Goal: Task Accomplishment & Management: Use online tool/utility

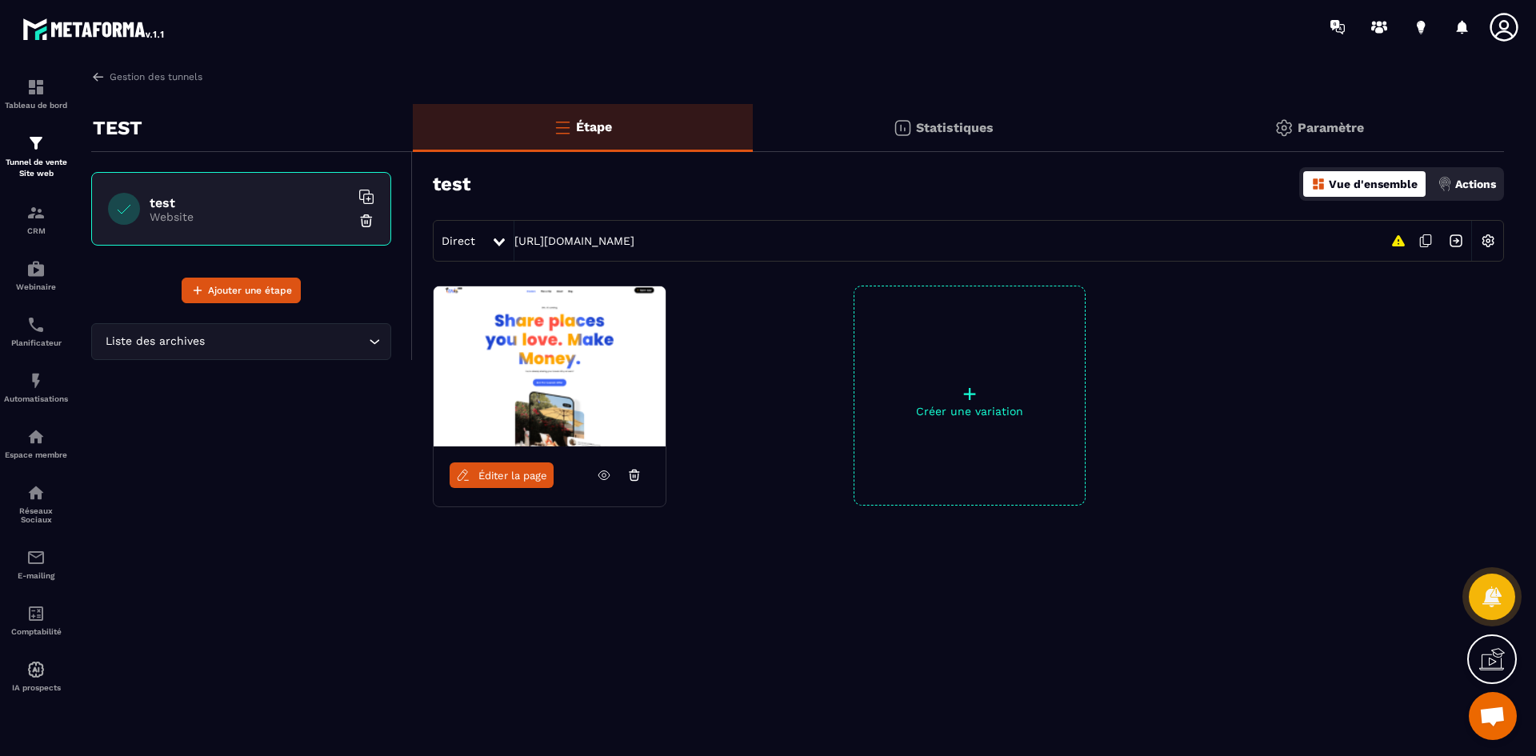
click at [1005, 419] on div "+ Créer une variation" at bounding box center [970, 396] width 232 height 220
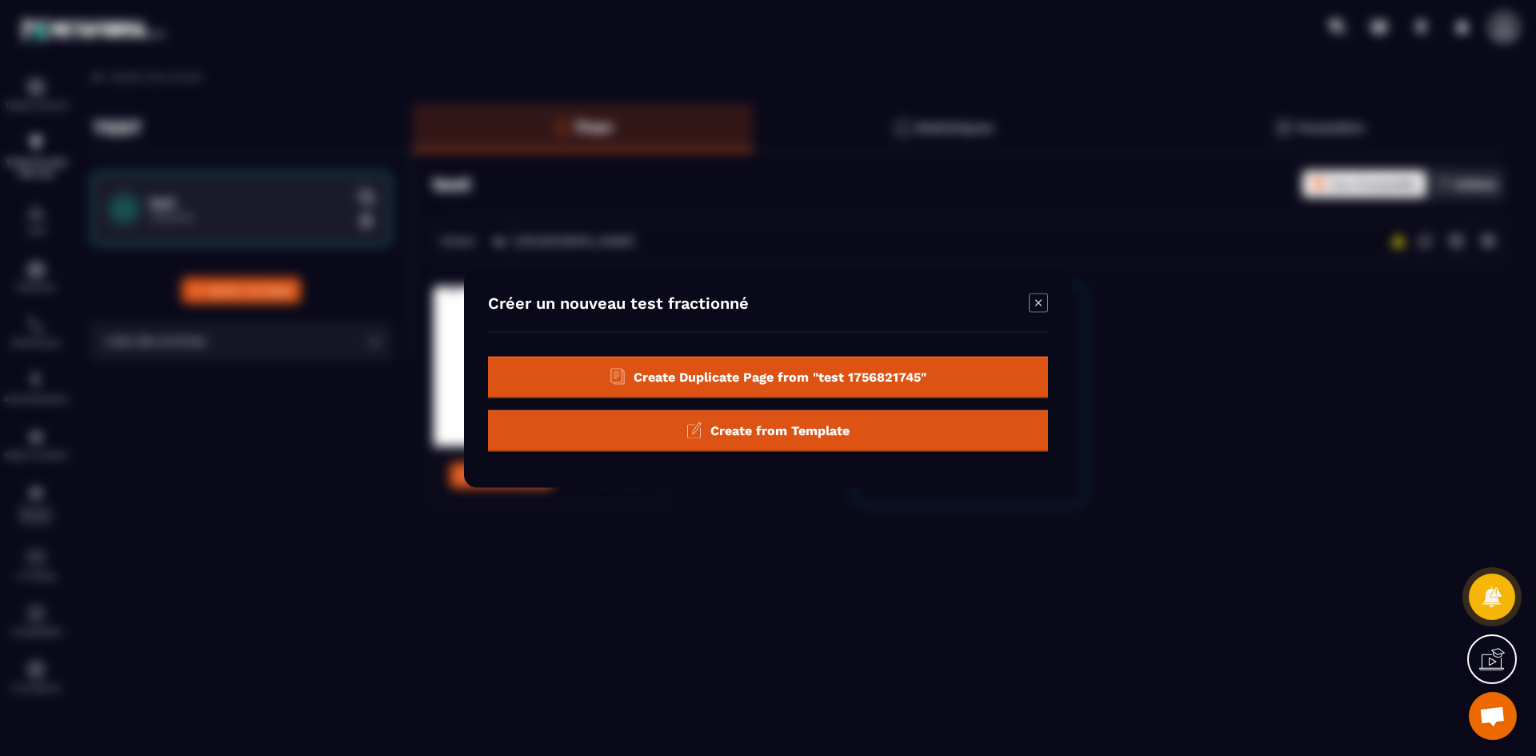
click at [1204, 355] on div "Modal window" at bounding box center [768, 378] width 1536 height 756
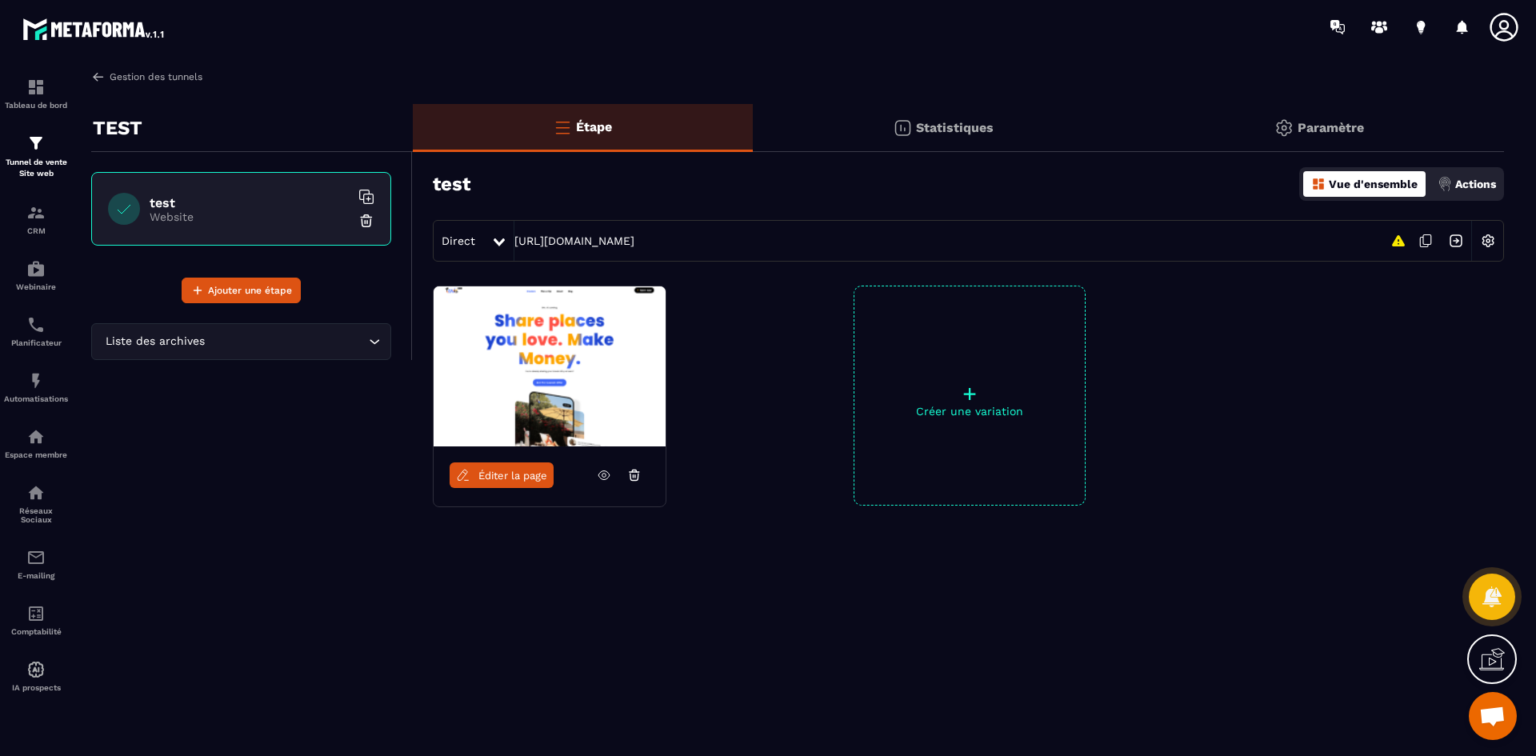
click at [102, 74] on img at bounding box center [98, 77] width 14 height 14
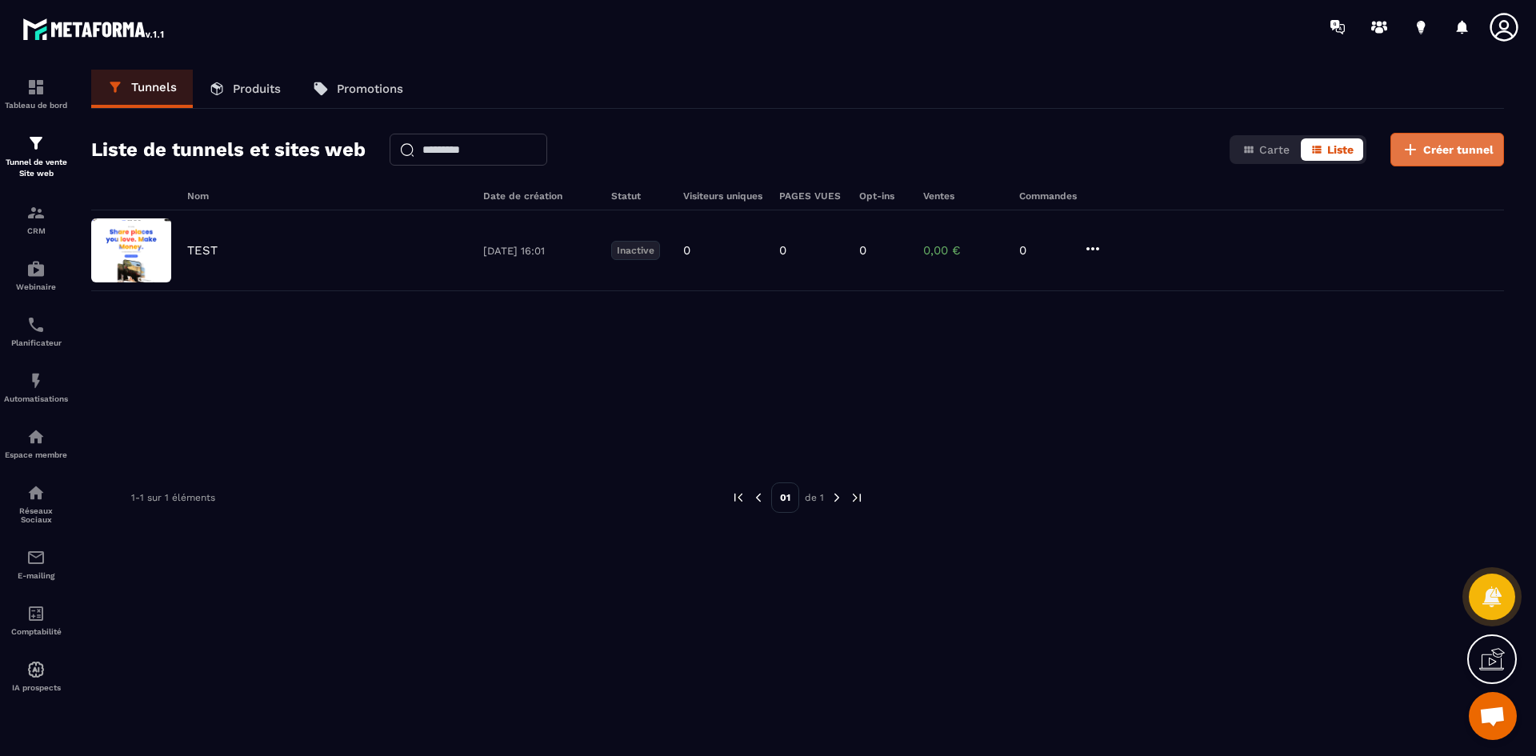
click at [1452, 151] on span "Créer tunnel" at bounding box center [1459, 150] width 70 height 16
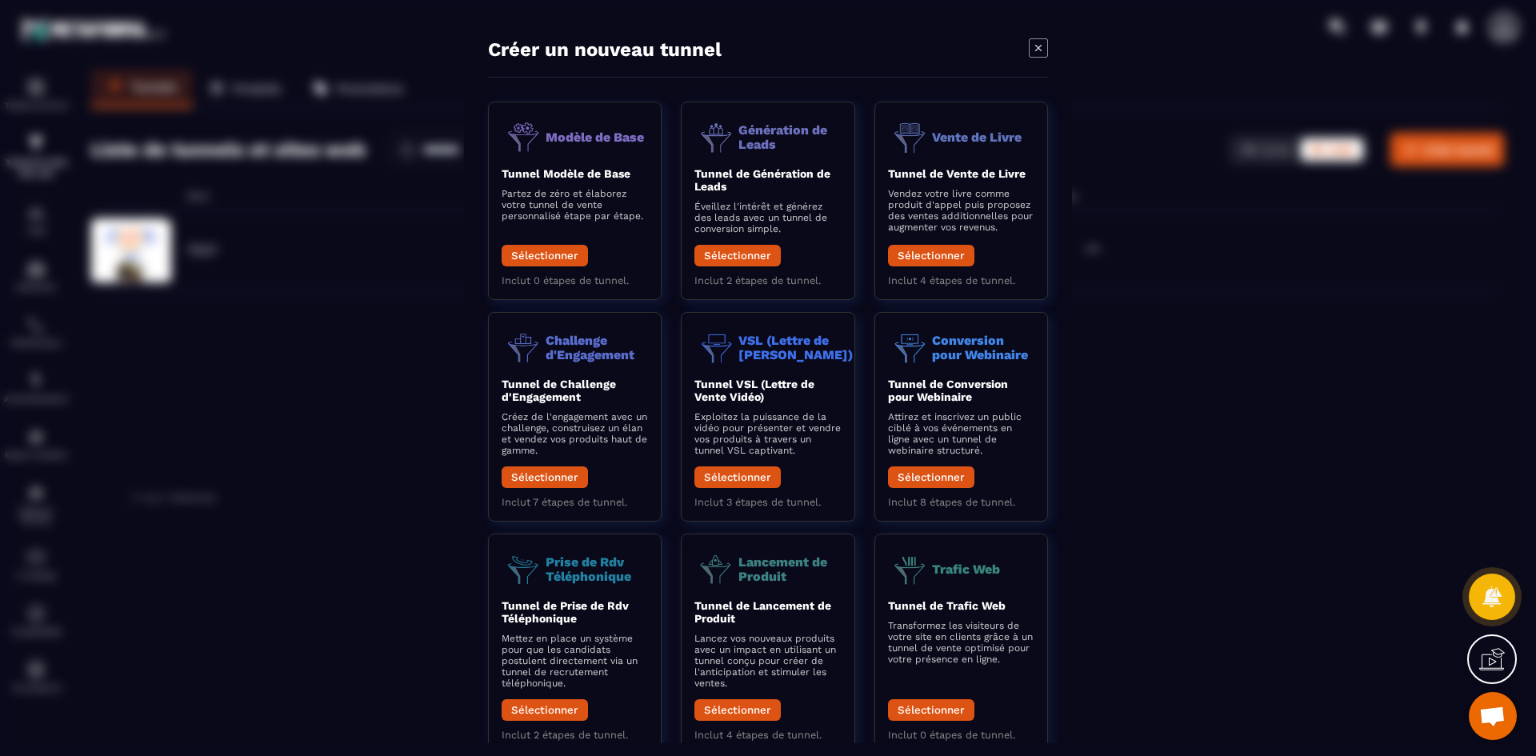
click at [1144, 218] on div "Modal window" at bounding box center [768, 378] width 1536 height 756
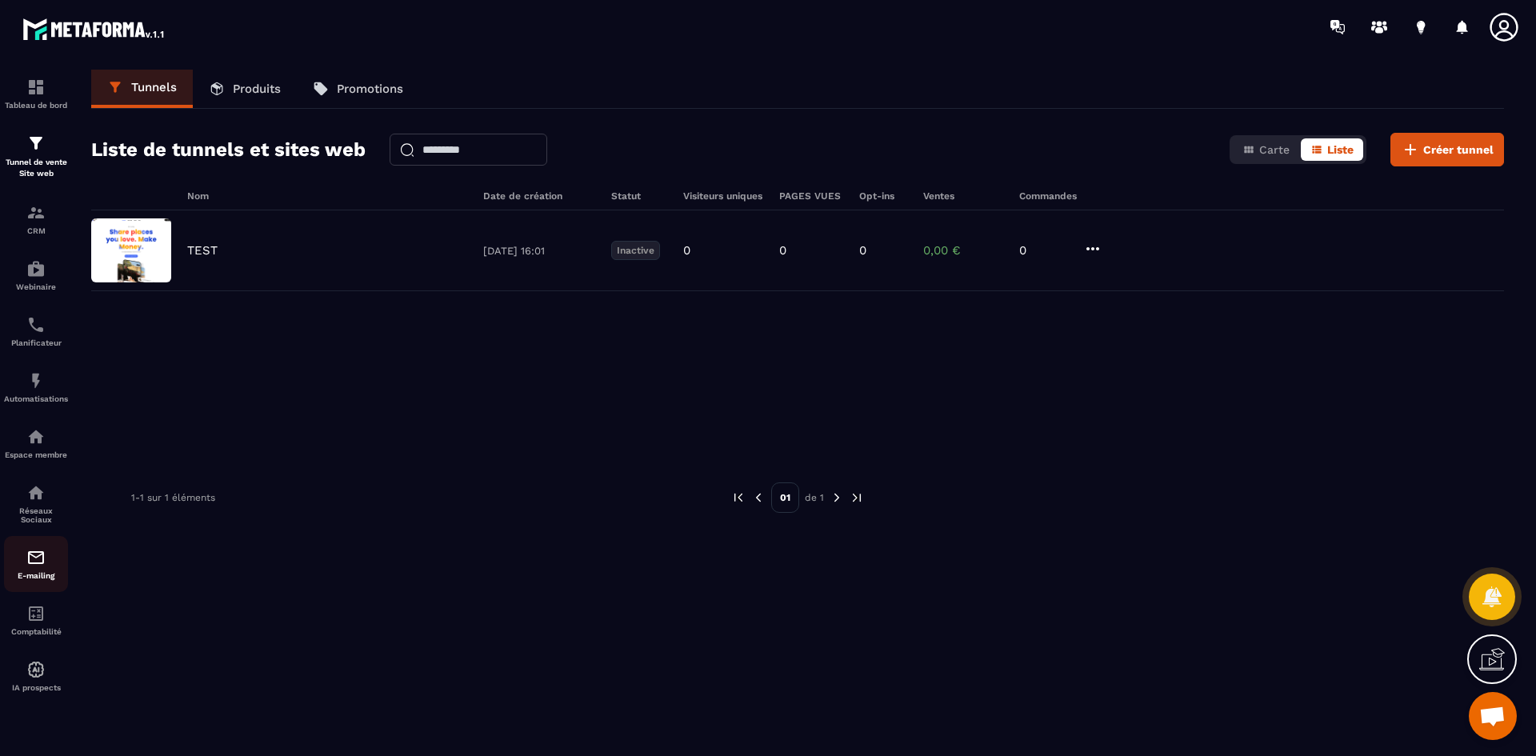
click at [40, 578] on p "E-mailing" at bounding box center [36, 575] width 64 height 9
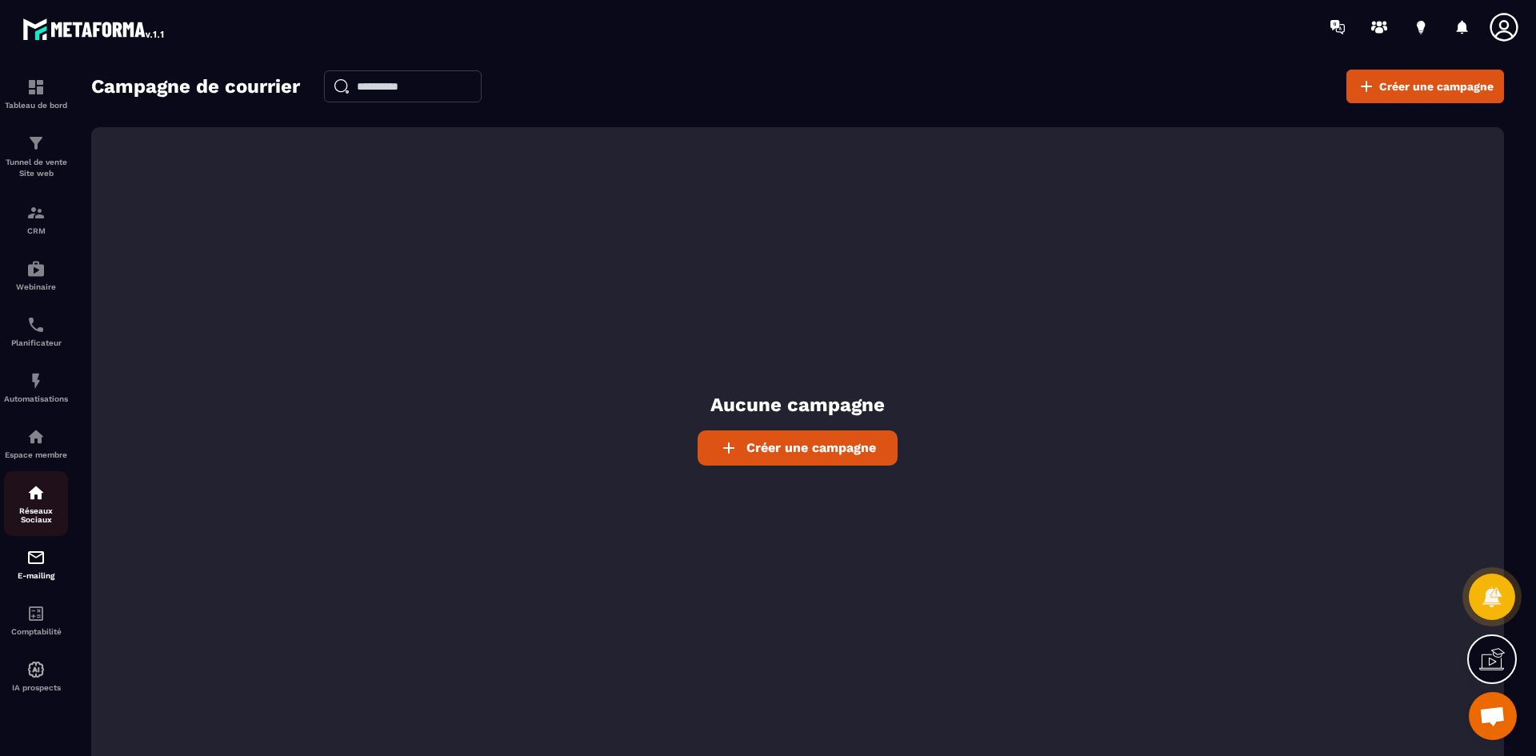
click at [46, 502] on div "Réseaux Sociaux" at bounding box center [36, 503] width 64 height 41
